Goal: Information Seeking & Learning: Learn about a topic

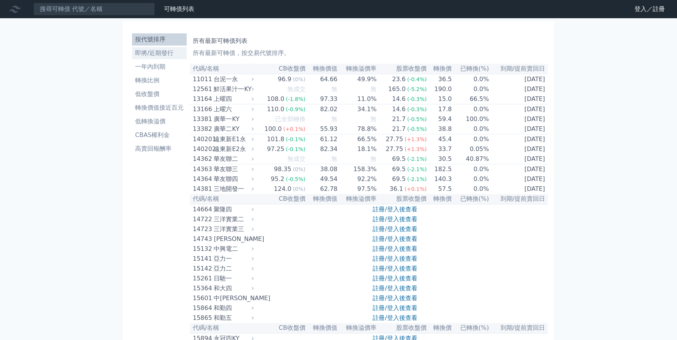
click at [144, 51] on li "即將/近期發行" at bounding box center [159, 53] width 55 height 9
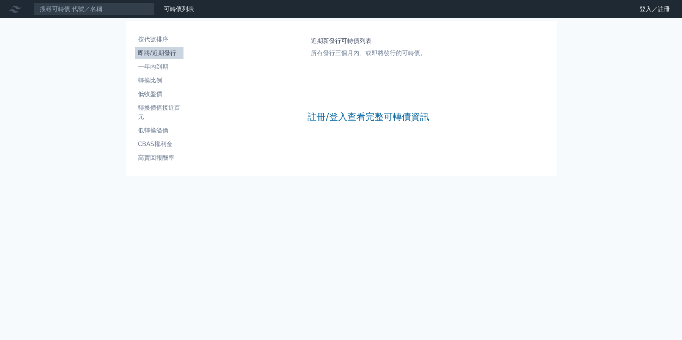
click at [316, 123] on div "註冊/登入查看完整可轉債資訊" at bounding box center [368, 117] width 121 height 100
click at [314, 120] on link "註冊/登入查看完整可轉債資訊" at bounding box center [368, 117] width 121 height 12
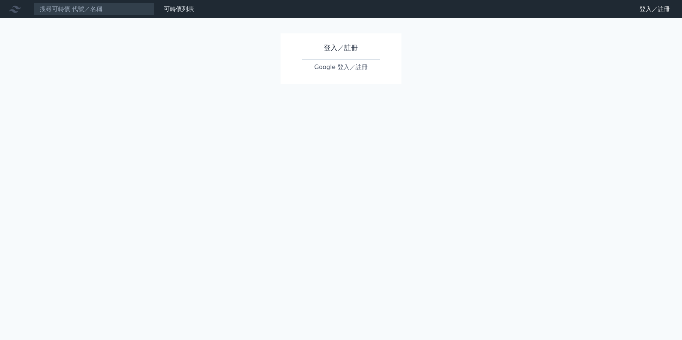
click at [333, 69] on link "Google 登入／註冊" at bounding box center [341, 67] width 79 height 16
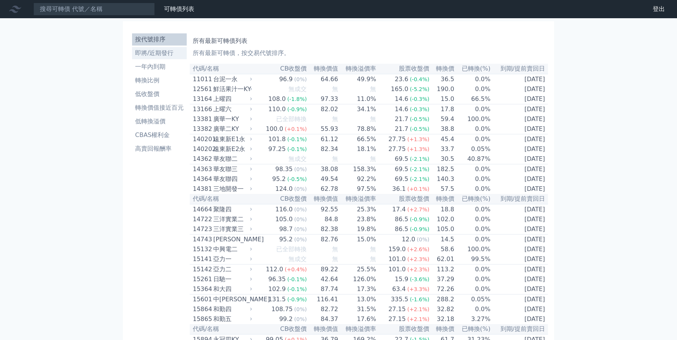
click at [158, 54] on li "即將/近期發行" at bounding box center [159, 53] width 55 height 9
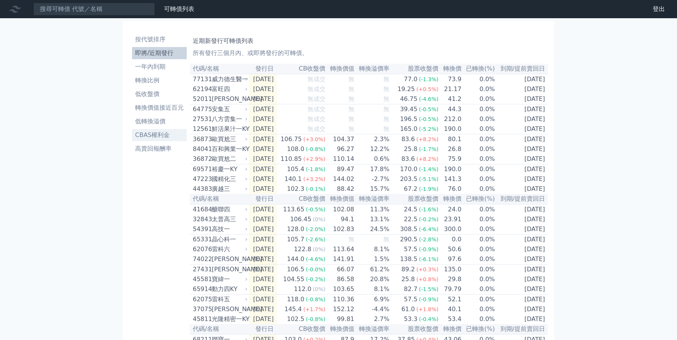
click at [143, 134] on li "CBAS權利金" at bounding box center [159, 134] width 55 height 9
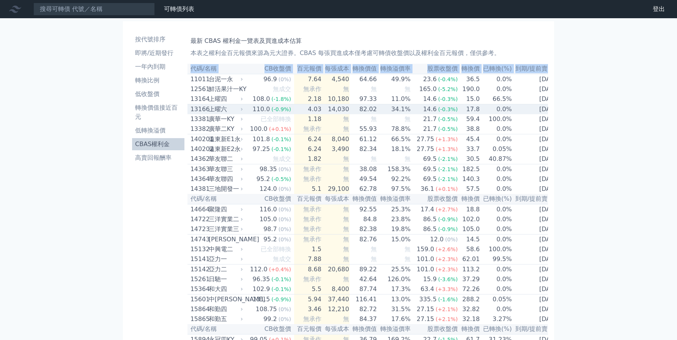
scroll to position [0, 2]
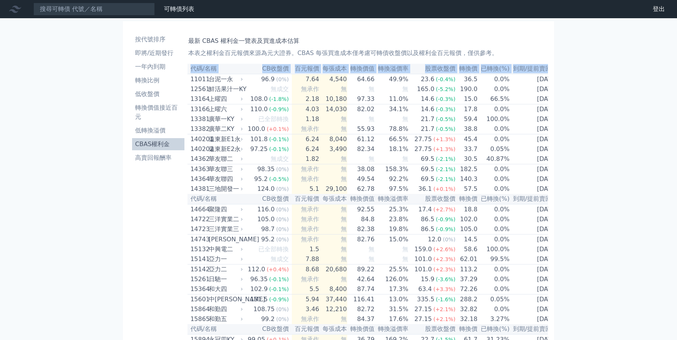
drag, startPoint x: 193, startPoint y: 78, endPoint x: 591, endPoint y: 120, distance: 400.1
copy table "代碼/名稱 CB收盤價 百元報價 每張成本 轉換價值 轉換溢價率 股票收盤價 轉換價 已轉換(%) 到期/提前賣回日"
